Goal: Subscribe to service/newsletter: Subscribe to service/newsletter

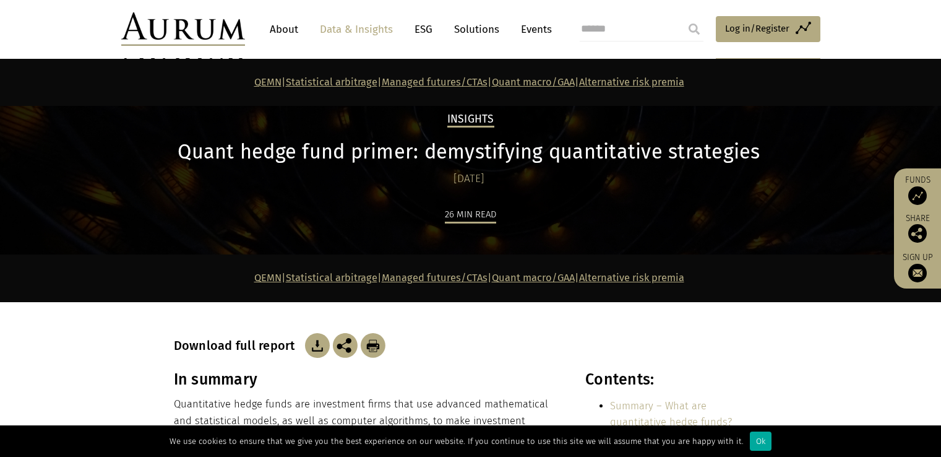
scroll to position [4119, 0]
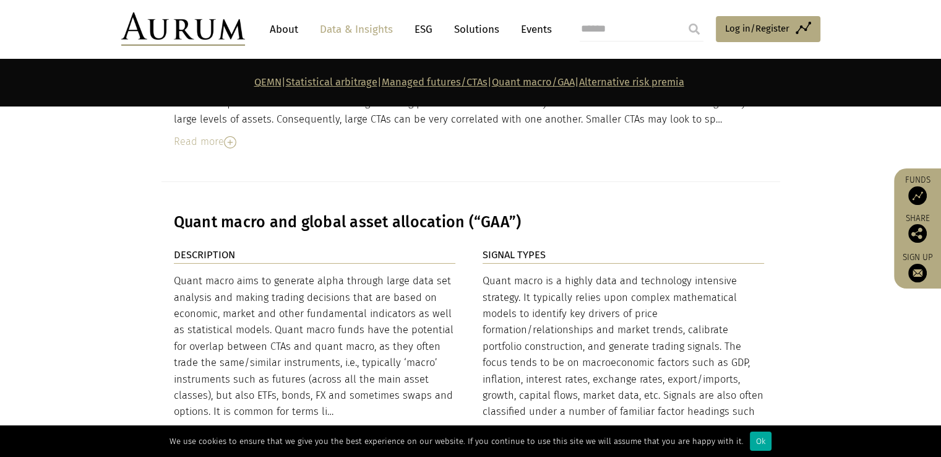
click at [353, 86] on link "Statistical arbitrage" at bounding box center [332, 82] width 92 height 12
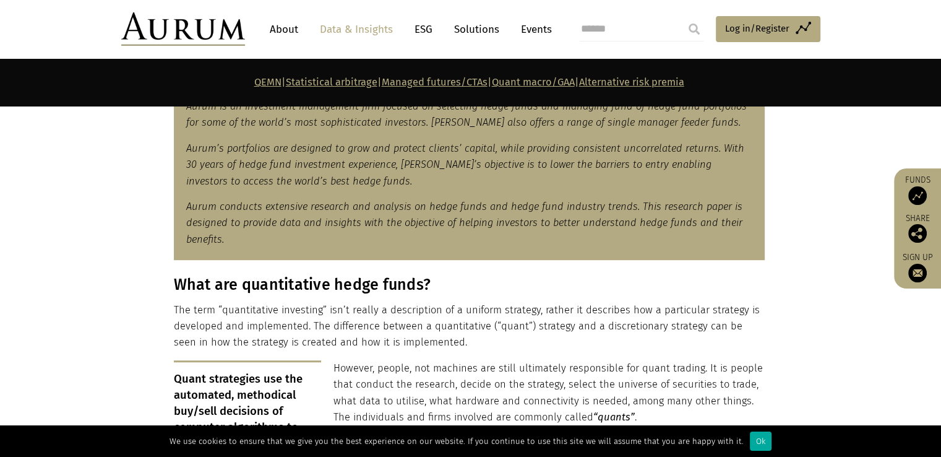
scroll to position [11, 0]
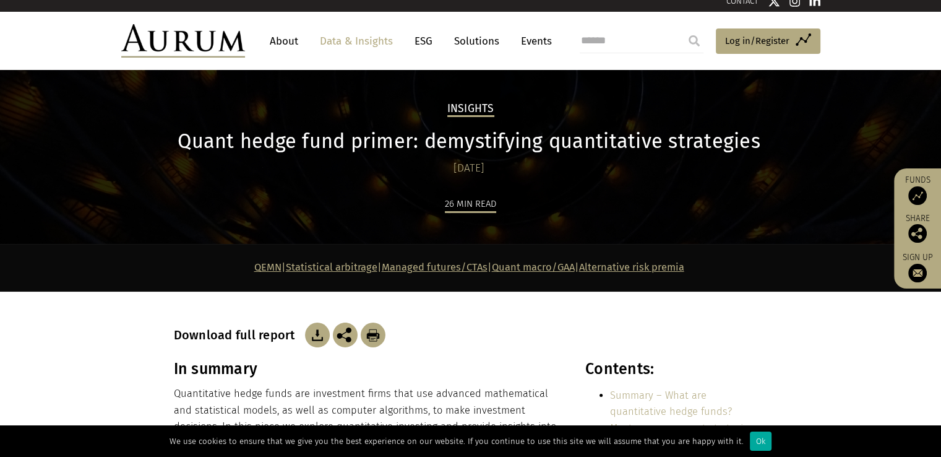
click at [569, 266] on link "Quant macro/GAA" at bounding box center [533, 267] width 83 height 12
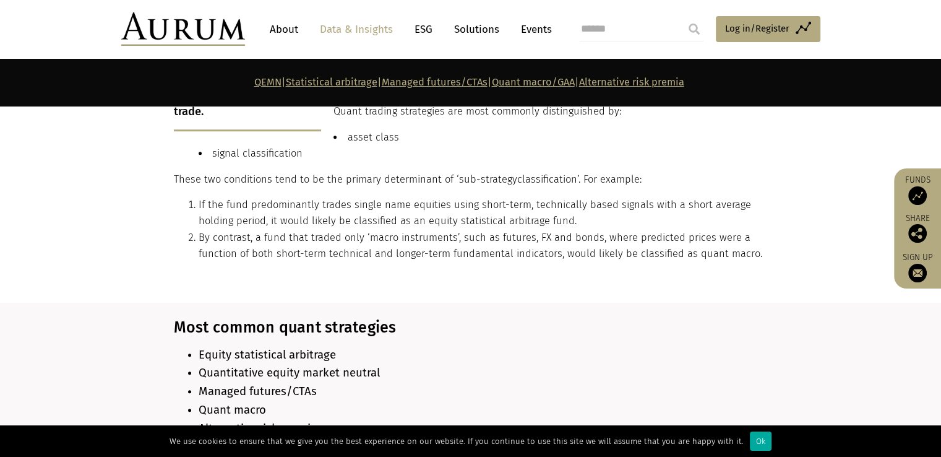
scroll to position [1383, 0]
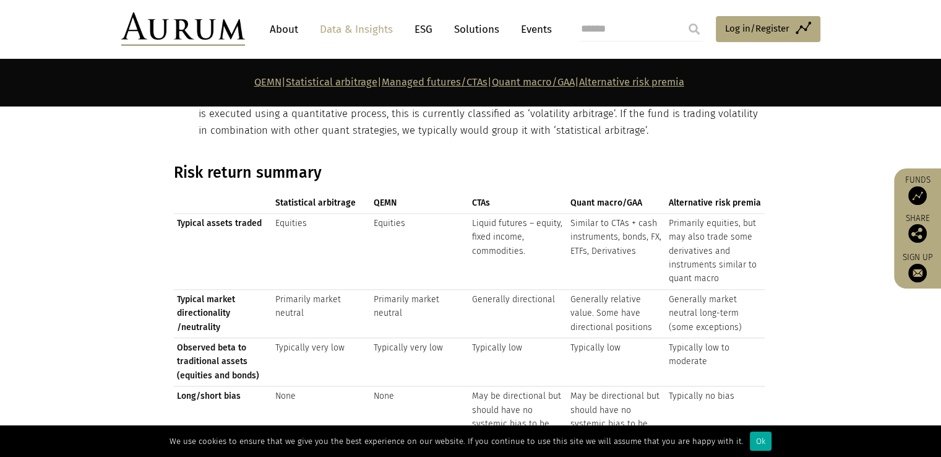
drag, startPoint x: 564, startPoint y: 195, endPoint x: 631, endPoint y: 188, distance: 66.6
click at [631, 193] on tr "Statistical arbitrage QEMN CTAs Quant macro/GAA Alternative risk premia" at bounding box center [469, 203] width 591 height 20
drag, startPoint x: 643, startPoint y: 194, endPoint x: 577, endPoint y: 190, distance: 66.3
click at [577, 193] on th "Quant macro/GAA" at bounding box center [617, 203] width 98 height 20
drag, startPoint x: 571, startPoint y: 191, endPoint x: 650, endPoint y: 191, distance: 79.8
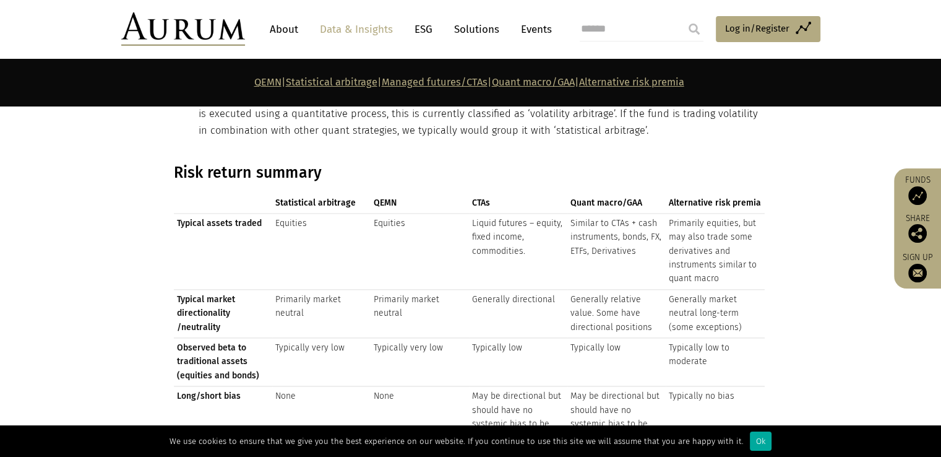
click at [650, 193] on th "Quant macro/GAA" at bounding box center [617, 203] width 98 height 20
copy strong "Quant macro/GAA"
drag, startPoint x: 592, startPoint y: 78, endPoint x: 503, endPoint y: 77, distance: 89.7
click at [503, 77] on strong "QEMN | Statistical arbitrage | Managed futures/CTAs | Quant macro/GAA | Alterna…" at bounding box center [469, 82] width 430 height 12
click at [349, 23] on link "Data & Insights" at bounding box center [356, 29] width 85 height 23
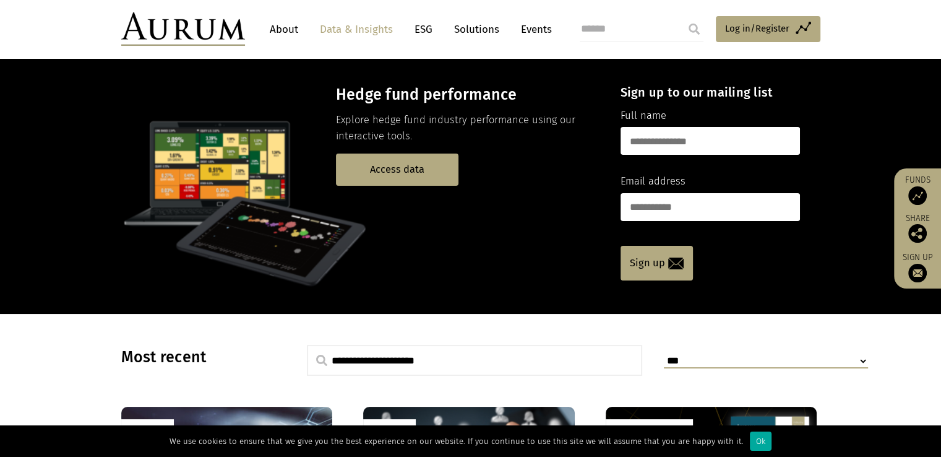
scroll to position [62, 0]
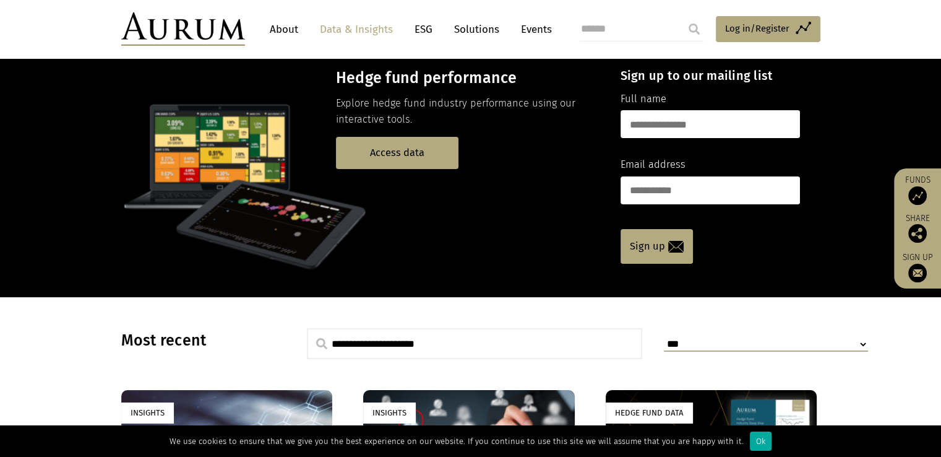
click at [658, 132] on input "text" at bounding box center [710, 124] width 179 height 28
type input "*"
click at [677, 194] on input "email" at bounding box center [710, 190] width 179 height 28
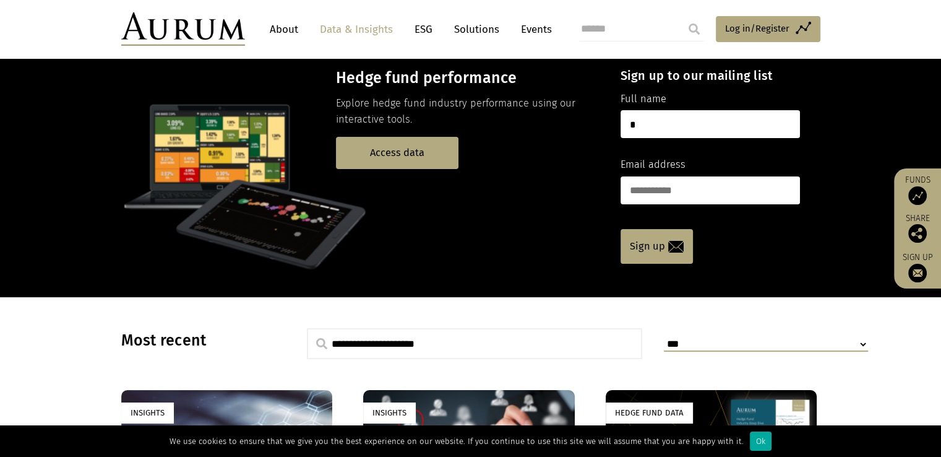
type input "**********"
click at [659, 251] on link "Sign up" at bounding box center [657, 246] width 72 height 35
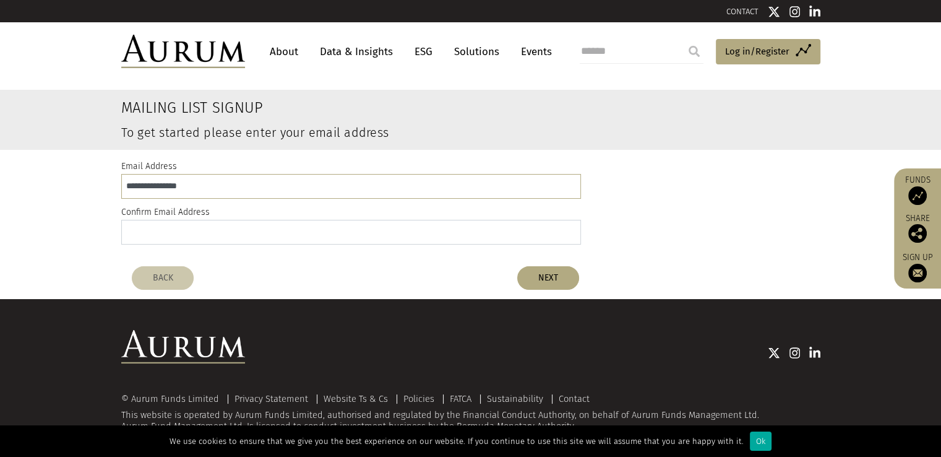
click at [401, 220] on input "email" at bounding box center [351, 232] width 460 height 25
type input "**********"
click at [530, 271] on button "NEXT" at bounding box center [548, 278] width 62 height 24
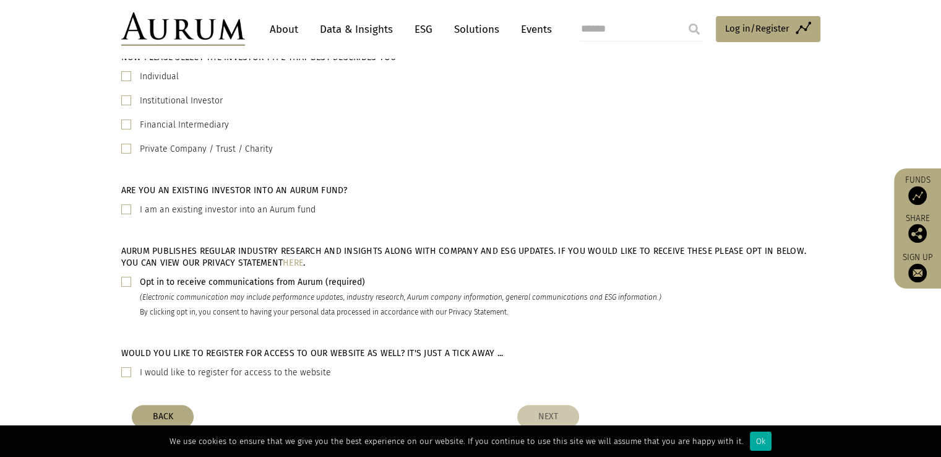
scroll to position [512, 0]
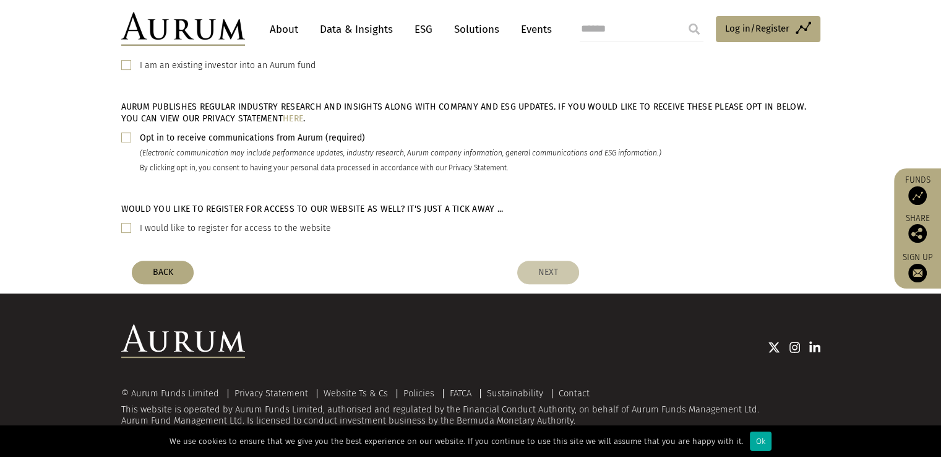
click at [126, 137] on span at bounding box center [126, 137] width 10 height 10
click at [126, 223] on span at bounding box center [126, 228] width 10 height 10
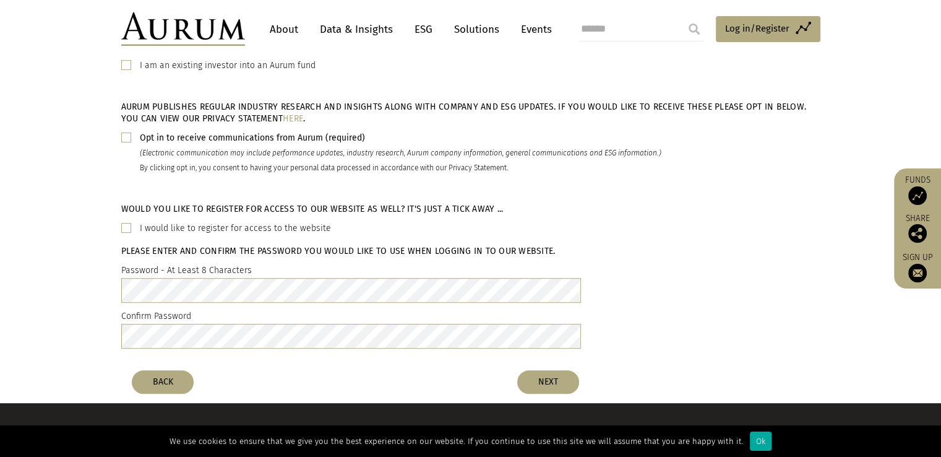
click at [119, 223] on div "Would you like to register for access to our website as well? It's just a tick …" at bounding box center [351, 279] width 478 height 152
click at [121, 224] on span at bounding box center [126, 228] width 10 height 10
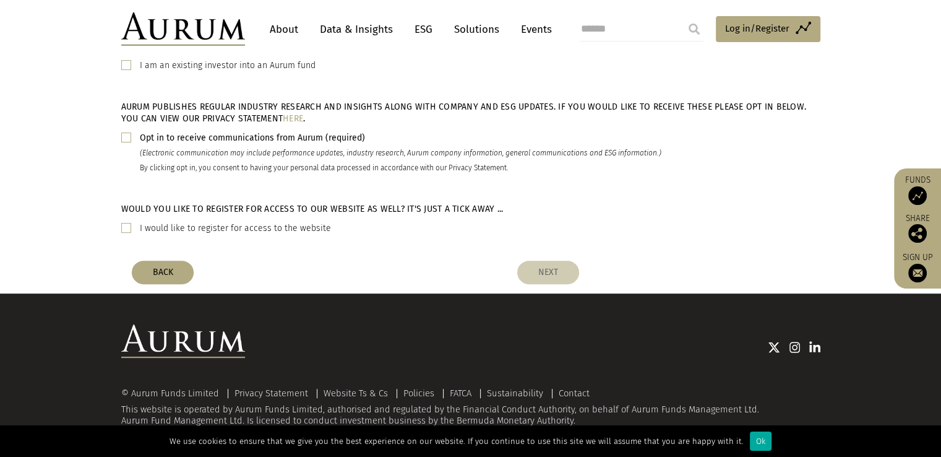
click at [544, 268] on button "NEXT" at bounding box center [548, 273] width 62 height 24
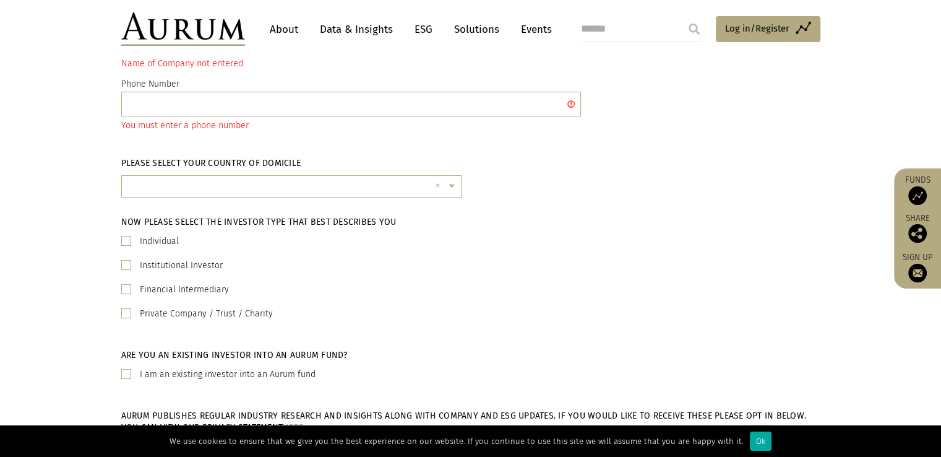
scroll to position [111, 0]
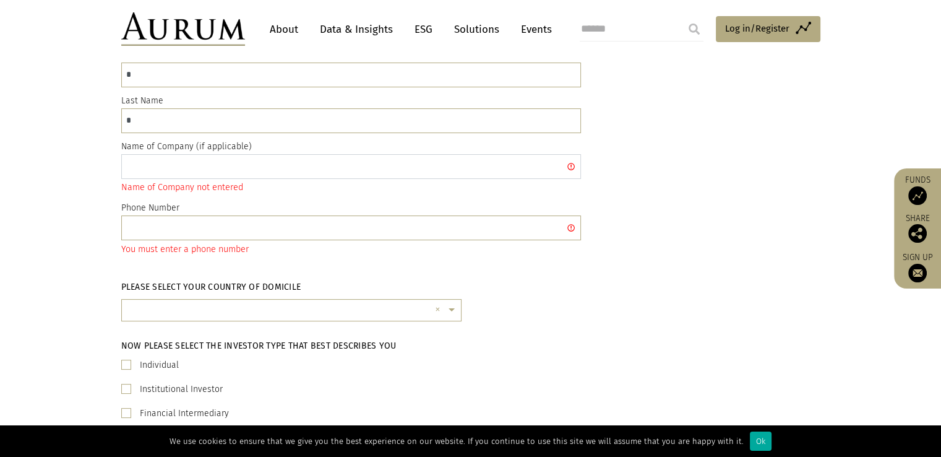
click at [202, 168] on input "text" at bounding box center [351, 166] width 460 height 25
type input "**"
click at [196, 227] on input "text" at bounding box center [351, 227] width 460 height 25
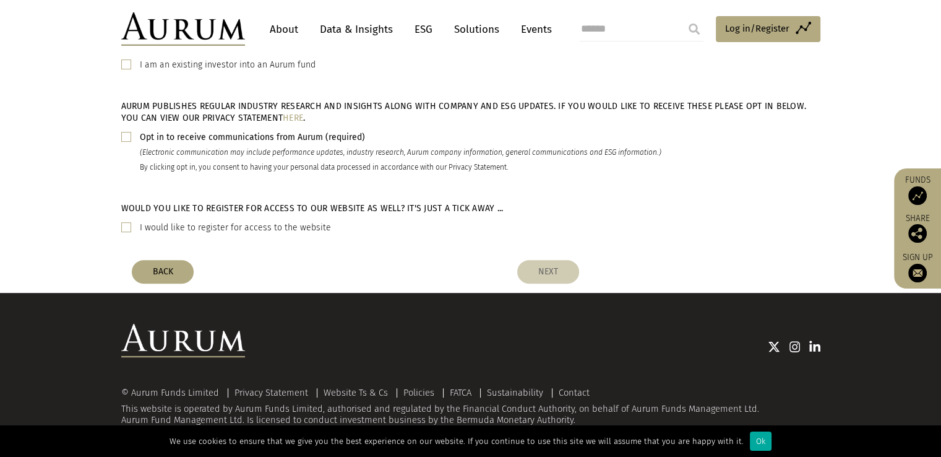
type input "*"
click at [541, 266] on button "NEXT" at bounding box center [548, 272] width 62 height 24
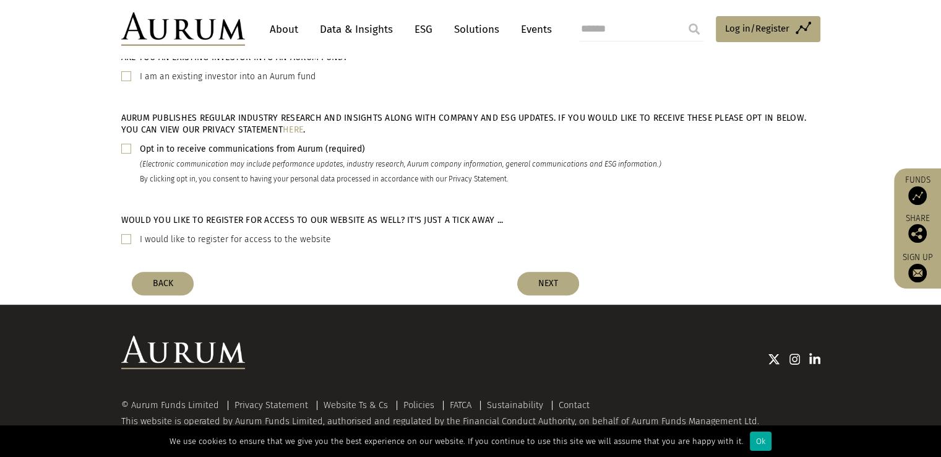
scroll to position [155, 0]
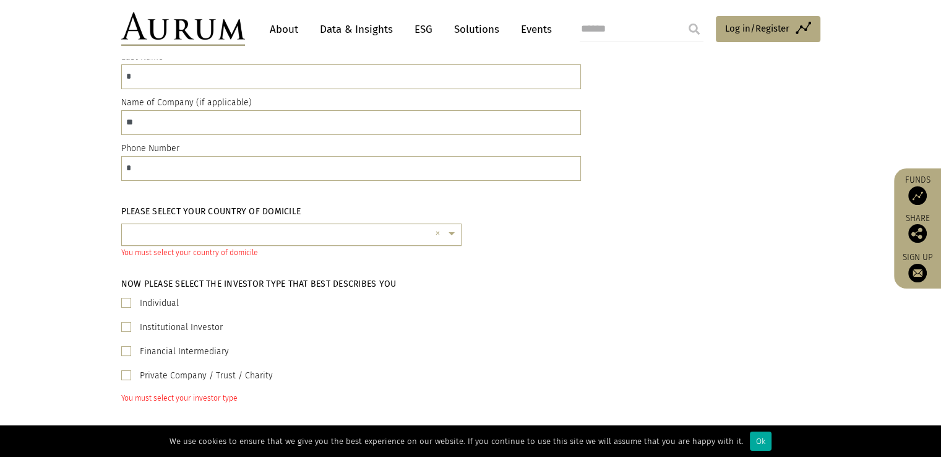
click at [287, 228] on input "text" at bounding box center [279, 239] width 302 height 25
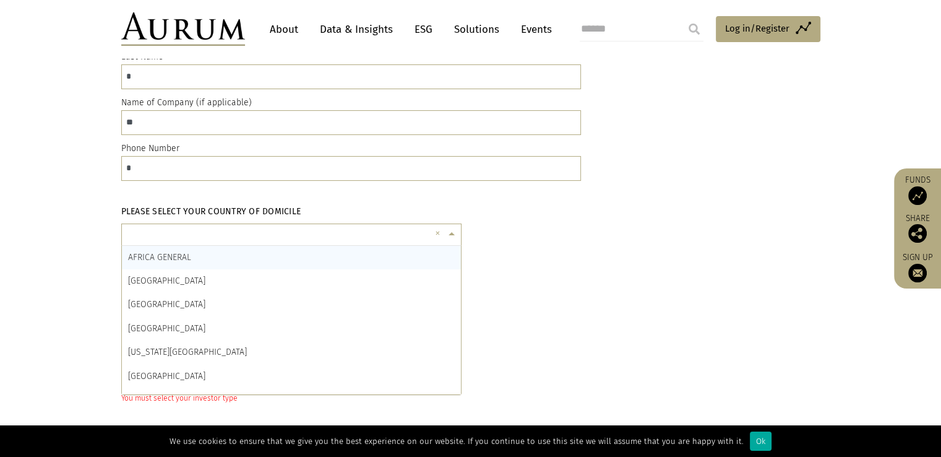
scroll to position [2, 0]
click at [270, 233] on input "text" at bounding box center [279, 237] width 302 height 25
click at [262, 248] on div "AFRICA GENERAL" at bounding box center [291, 258] width 339 height 24
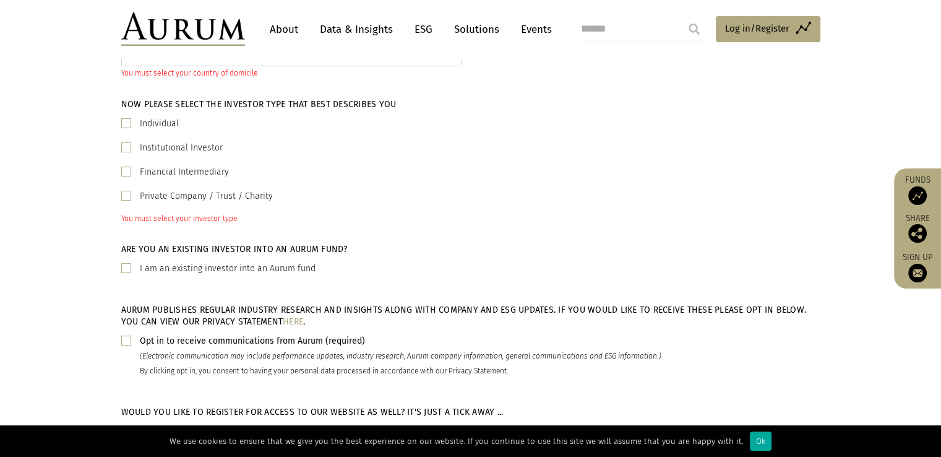
scroll to position [341, 0]
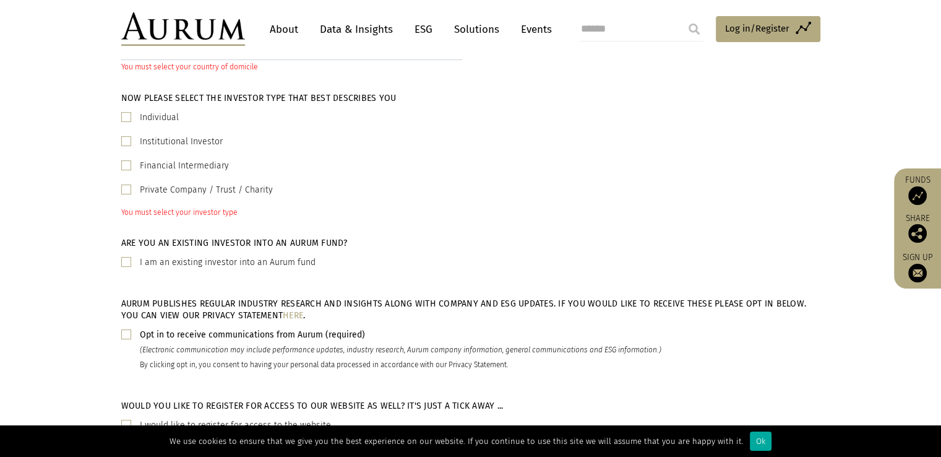
click at [202, 194] on label "Private Company / Trust / Charity" at bounding box center [206, 190] width 133 height 15
click at [170, 117] on label "Individual" at bounding box center [159, 117] width 39 height 15
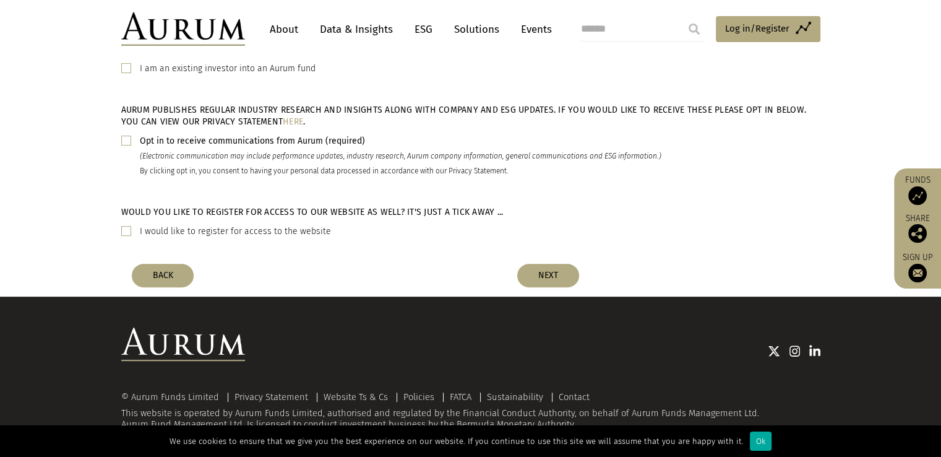
scroll to position [539, 0]
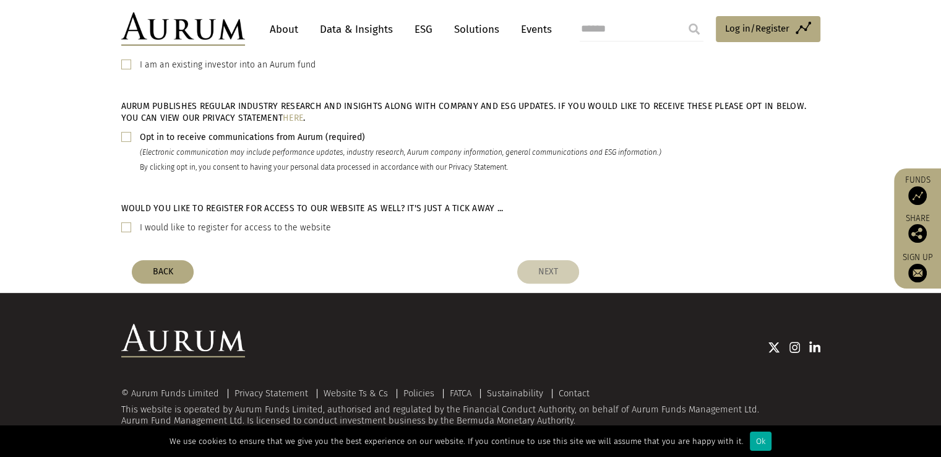
click at [525, 278] on button "NEXT" at bounding box center [548, 272] width 62 height 24
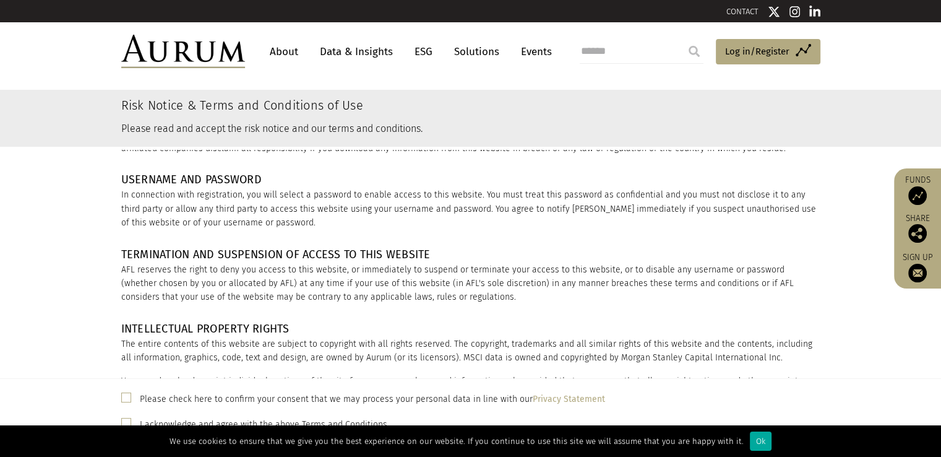
scroll to position [1669, 0]
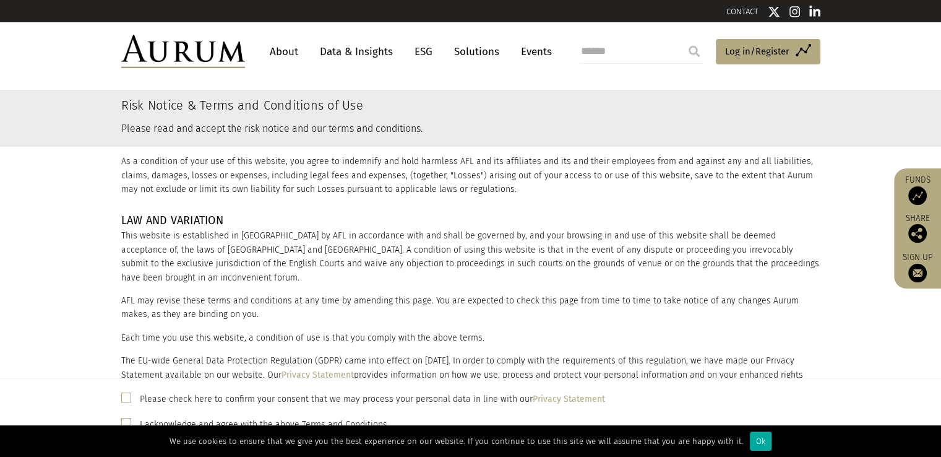
click at [520, 50] on link "Events" at bounding box center [533, 51] width 37 height 23
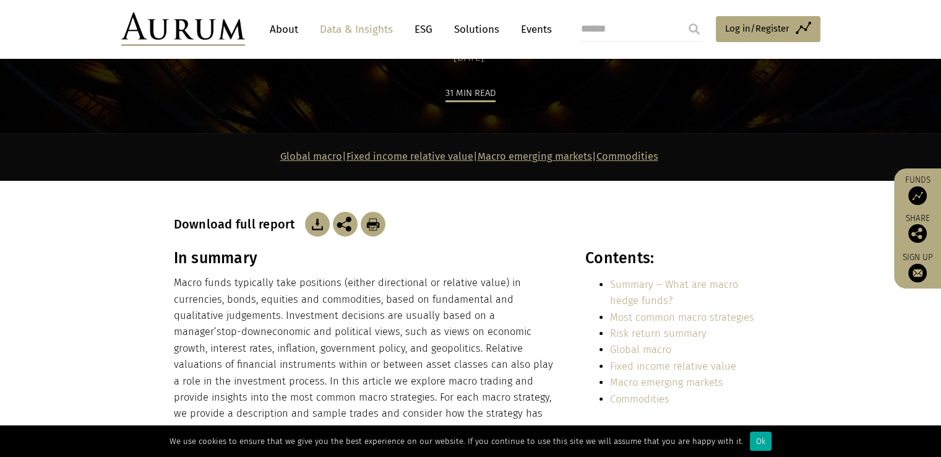
scroll to position [124, 0]
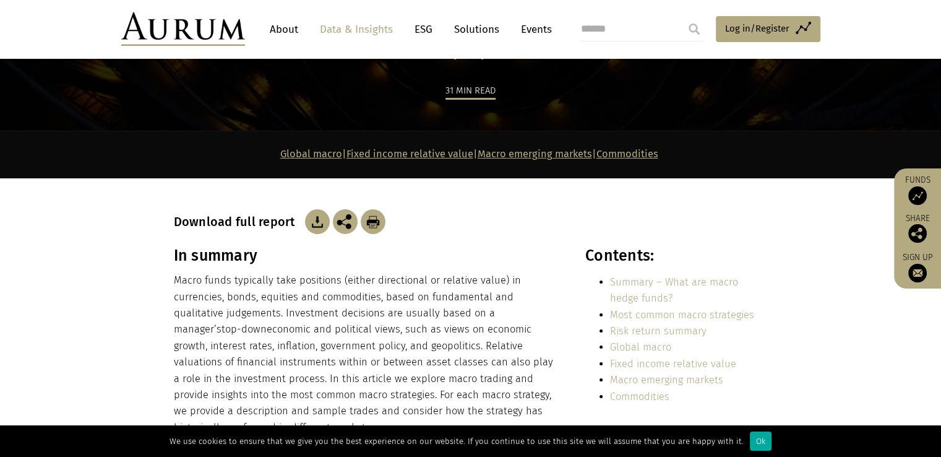
click at [316, 218] on img at bounding box center [317, 221] width 25 height 25
